Goal: Information Seeking & Learning: Learn about a topic

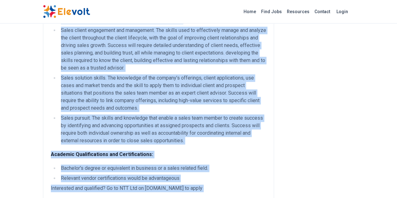
scroll to position [389, 0]
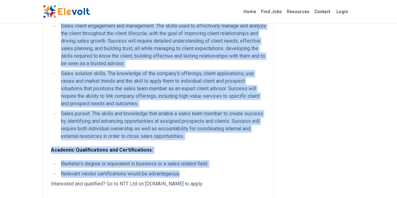
drag, startPoint x: 11, startPoint y: 72, endPoint x: 174, endPoint y: 123, distance: 170.8
copy div "Key Responsibilities: Manages and grows relationships to drive expansion and re…"
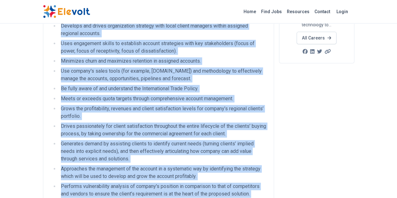
scroll to position [0, 0]
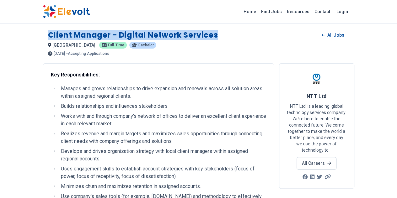
drag, startPoint x: 11, startPoint y: 34, endPoint x: 168, endPoint y: 34, distance: 156.5
click at [180, 29] on div "Client Manager - Digital Network Services All Jobs nairobi KE Full-time Bachelo…" at bounding box center [198, 40] width 311 height 31
copy h1 "Client Manager - Digital Network Services"
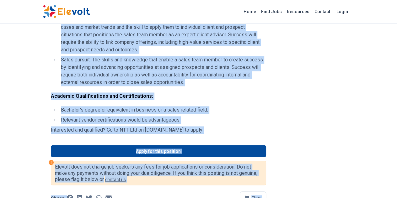
scroll to position [487, 0]
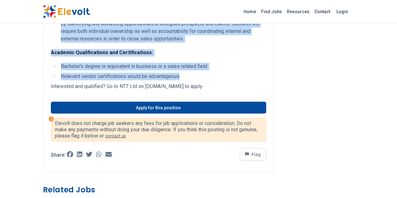
drag, startPoint x: 13, startPoint y: 72, endPoint x: 147, endPoint y: 26, distance: 142.4
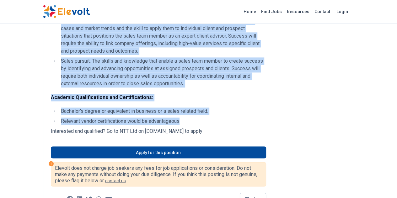
scroll to position [361, 0]
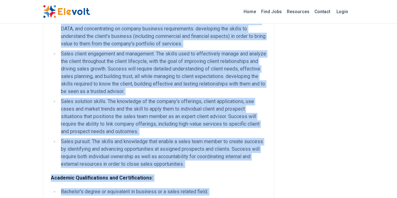
copy div "Key Responsibilities: Manages and grows relationships to drive expansion and re…"
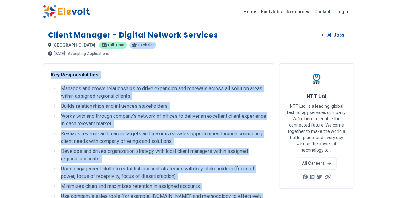
scroll to position [42, 0]
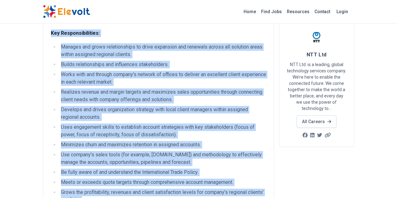
click at [205, 76] on li "Works with and through company's network of offices to deliver an excellent cli…" at bounding box center [162, 78] width 207 height 15
click at [200, 44] on li "Manages and grows relationships to drive expansion and renewals across all solu…" at bounding box center [162, 50] width 207 height 15
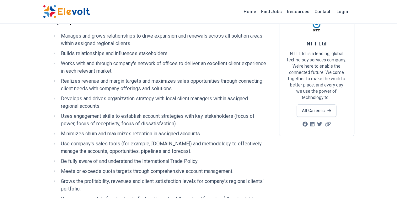
scroll to position [83, 0]
